Goal: Information Seeking & Learning: Learn about a topic

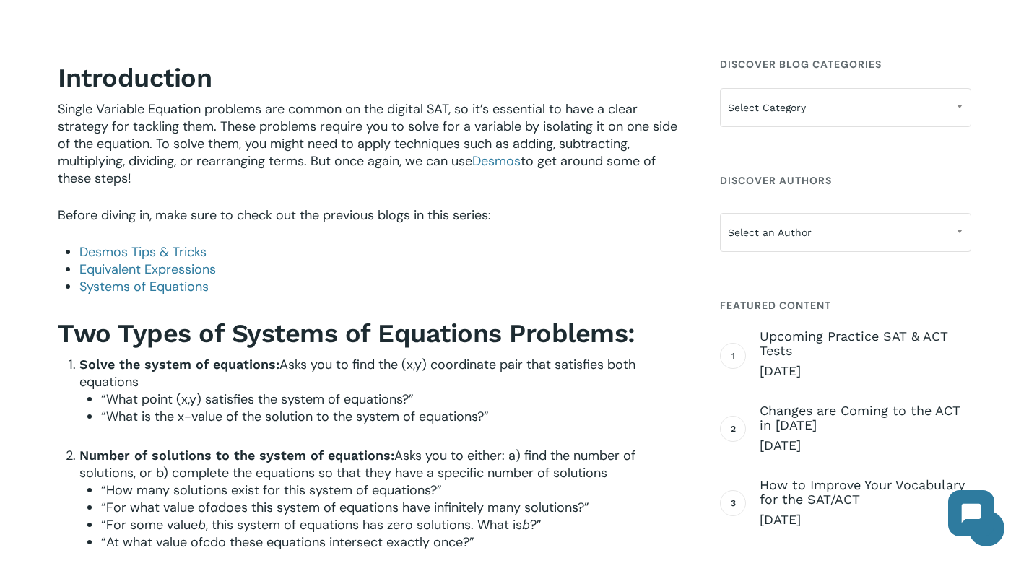
scroll to position [429, 0]
click at [149, 285] on link "Systems of Equations" at bounding box center [143, 286] width 129 height 17
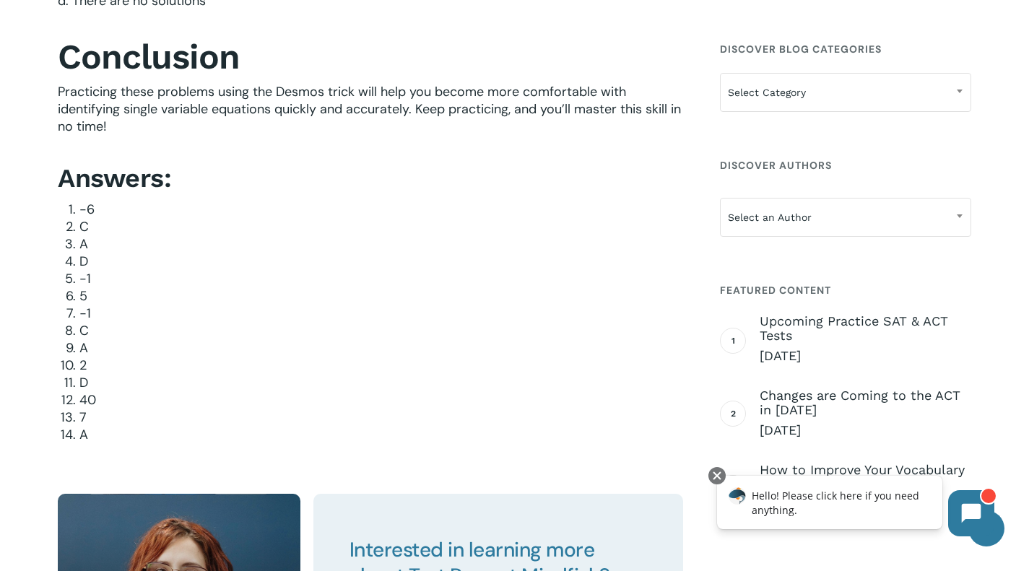
scroll to position [4070, 0]
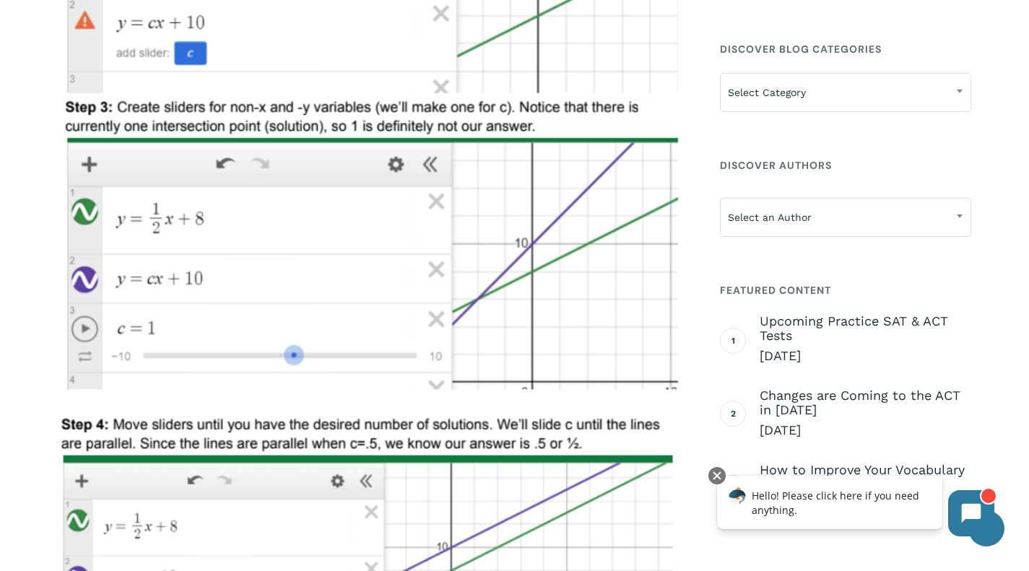
scroll to position [3100, 0]
